Goal: Task Accomplishment & Management: Complete application form

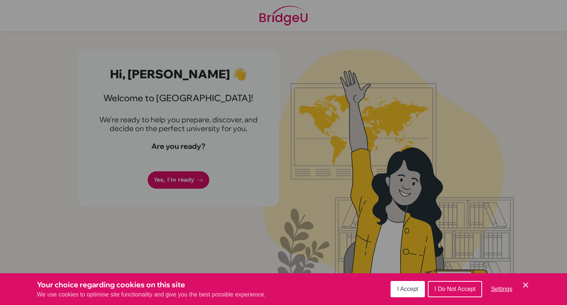
click at [186, 175] on div "Cookie Preferences" at bounding box center [283, 152] width 567 height 305
click at [415, 288] on span "I Accept" at bounding box center [407, 289] width 21 height 6
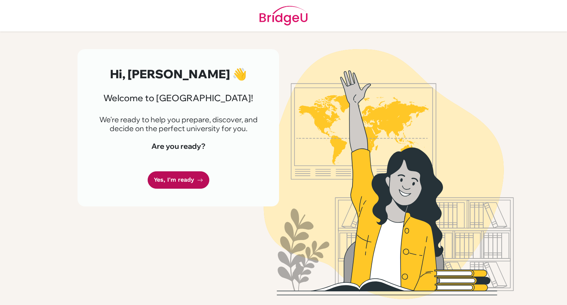
click at [184, 176] on link "Yes, I'm ready" at bounding box center [179, 179] width 62 height 17
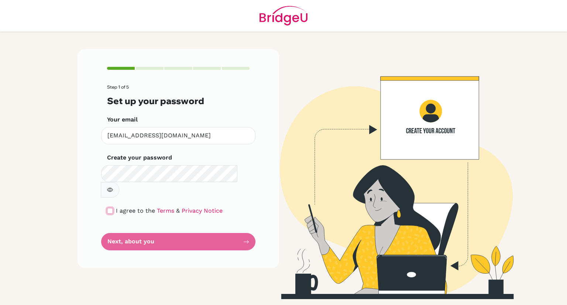
click at [111, 208] on input "checkbox" at bounding box center [110, 211] width 6 height 6
checkbox input "true"
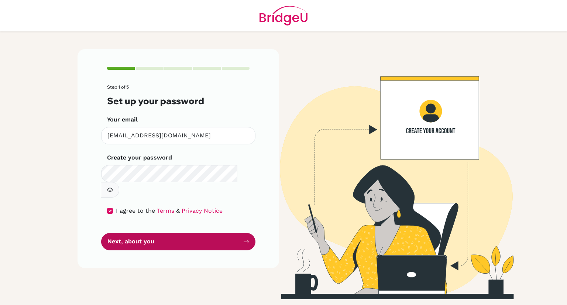
click at [145, 233] on button "Next, about you" at bounding box center [178, 241] width 154 height 17
